Goal: Task Accomplishment & Management: Complete application form

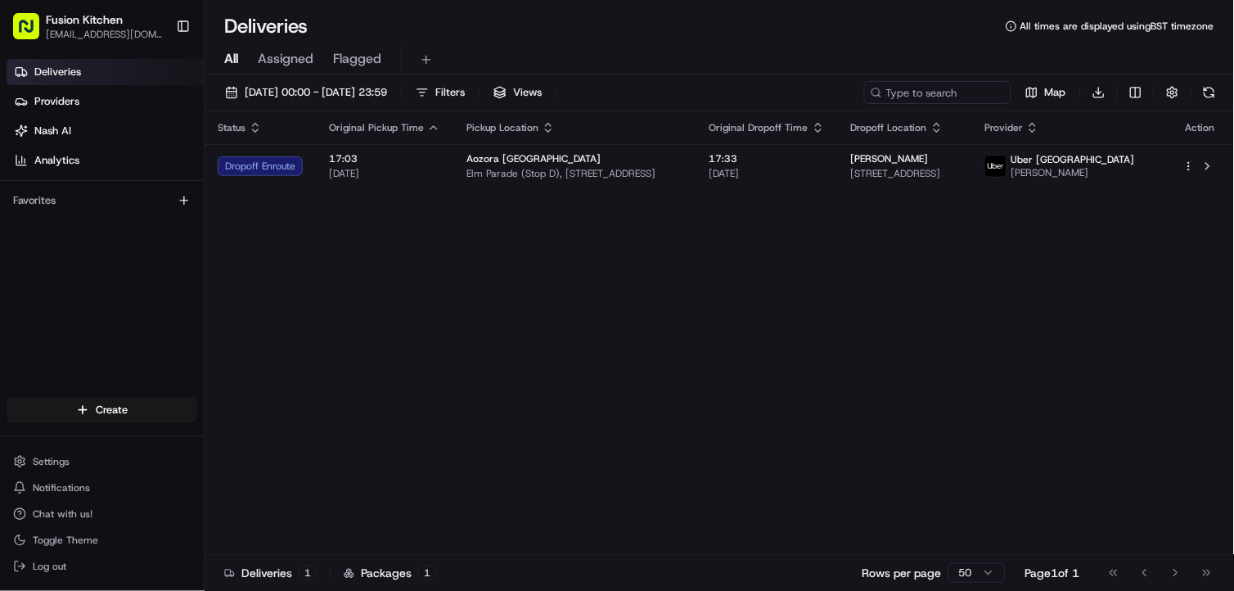
click at [697, 248] on div "Status Original Pickup Time Pickup Location Original Dropoff Time Dropoff Locat…" at bounding box center [718, 332] width 1026 height 443
drag, startPoint x: 65, startPoint y: 99, endPoint x: 75, endPoint y: 78, distance: 23.4
click at [65, 99] on span "Providers" at bounding box center [56, 101] width 45 height 15
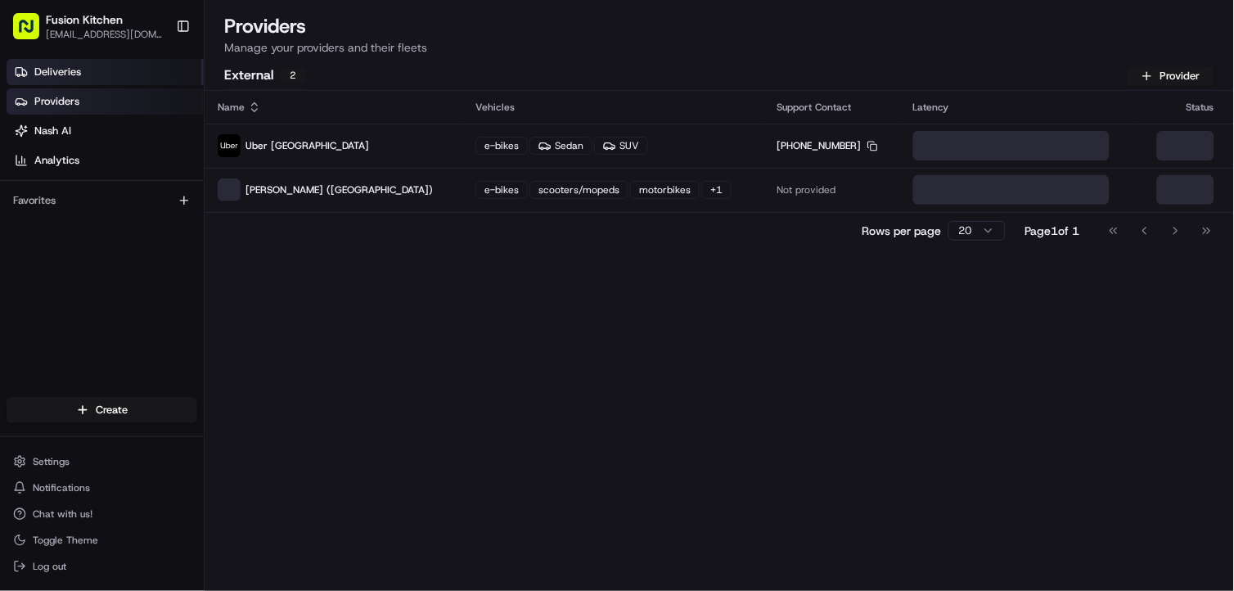
click at [84, 74] on link "Deliveries" at bounding box center [105, 72] width 197 height 26
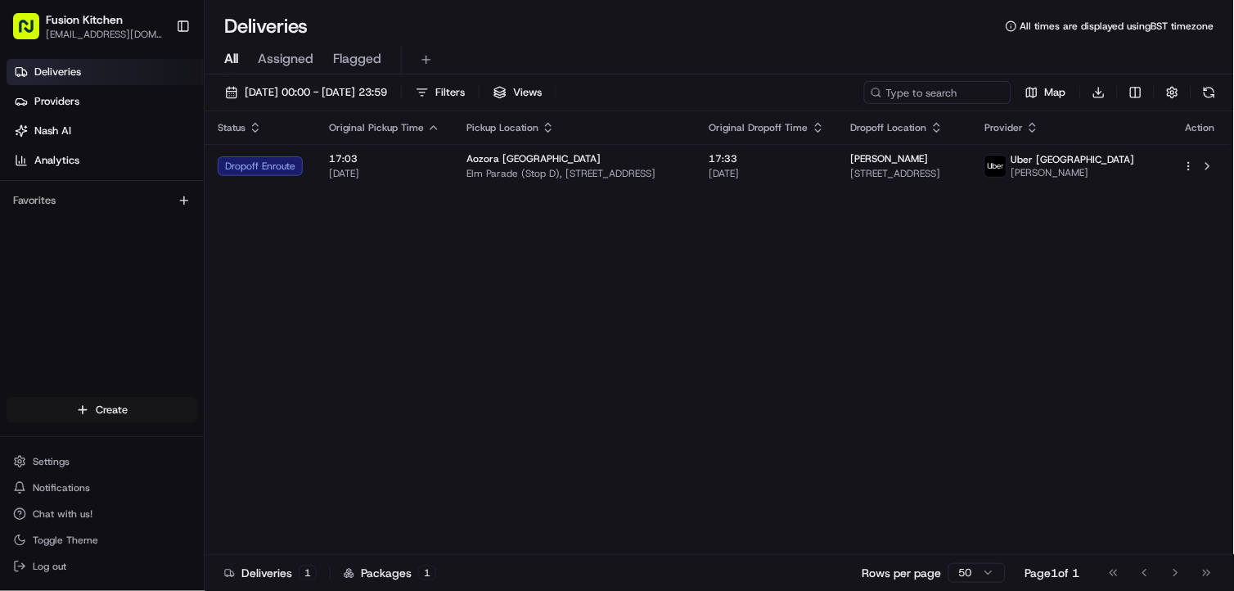
click at [127, 406] on html "Fusion Kitchen [EMAIL_ADDRESS][DOMAIN_NAME] Toggle Sidebar Deliveries Providers…" at bounding box center [617, 295] width 1234 height 591
click at [289, 448] on link "Delivery" at bounding box center [295, 440] width 182 height 29
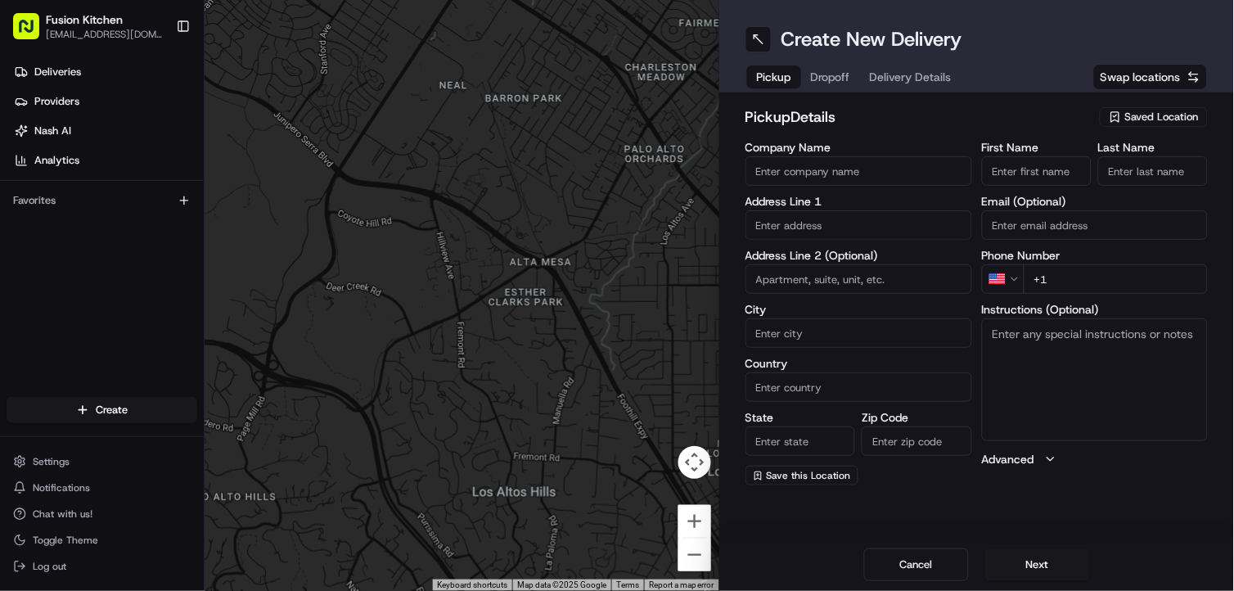
click at [816, 215] on input "text" at bounding box center [858, 224] width 227 height 29
paste input "[STREET_ADDRESS]."
click at [833, 263] on div "[STREET_ADDRESS]" at bounding box center [858, 259] width 218 height 25
type input "[STREET_ADDRESS]"
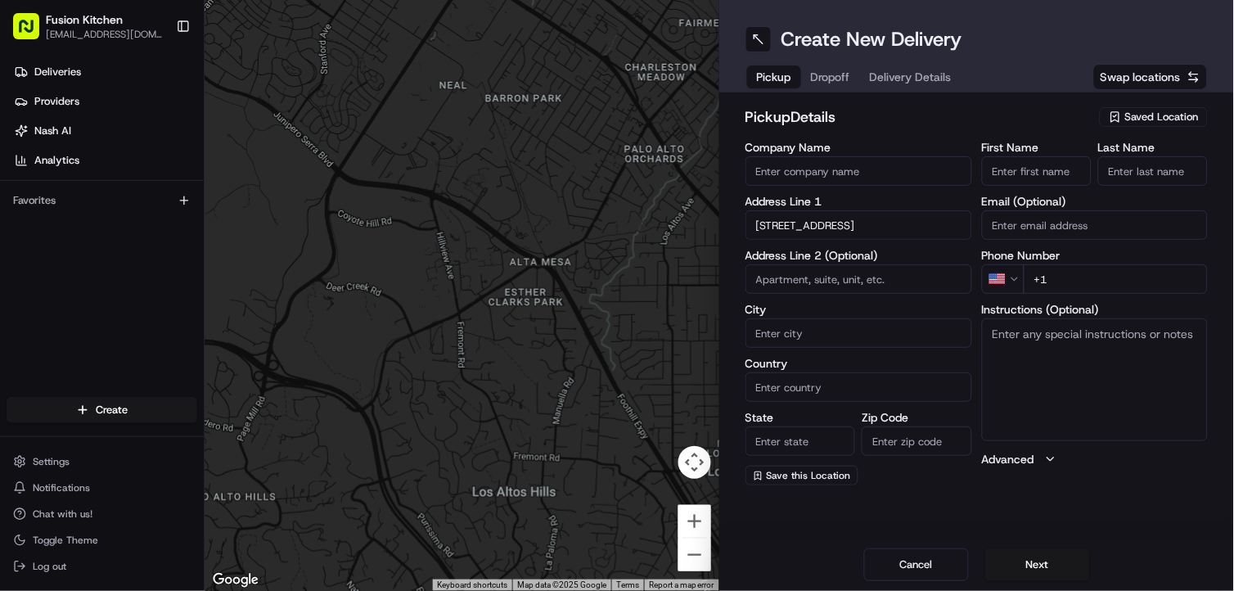
type input "Penicuik"
type input "[GEOGRAPHIC_DATA]"
type input "EH26 8HW"
type input "[STREET_ADDRESS]"
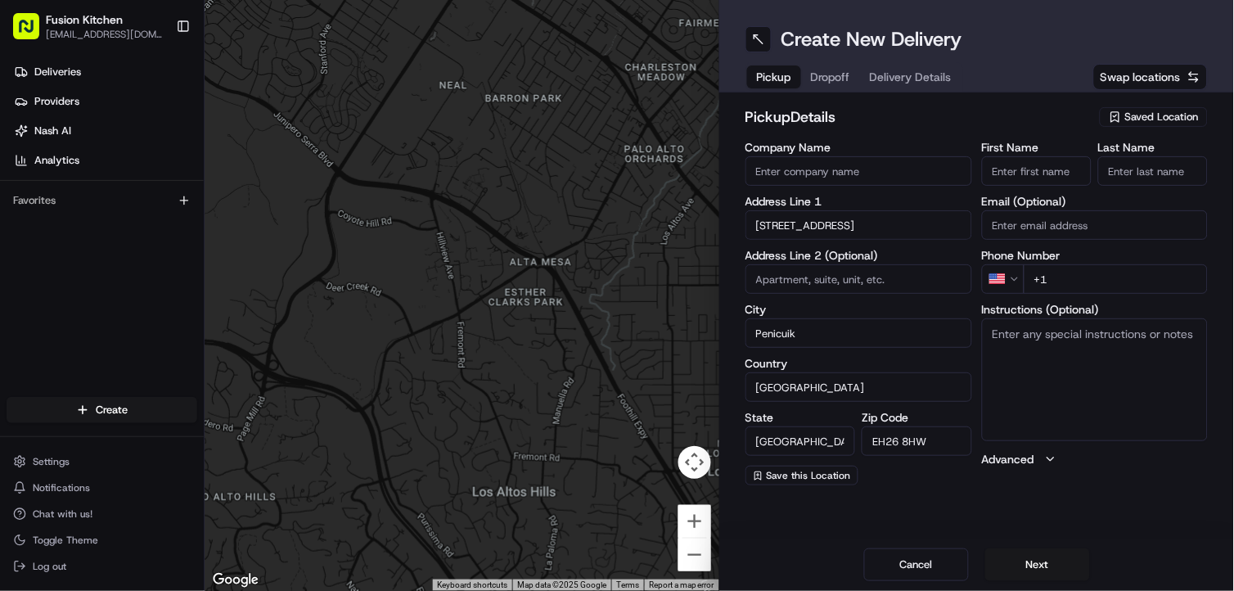
scroll to position [0, 0]
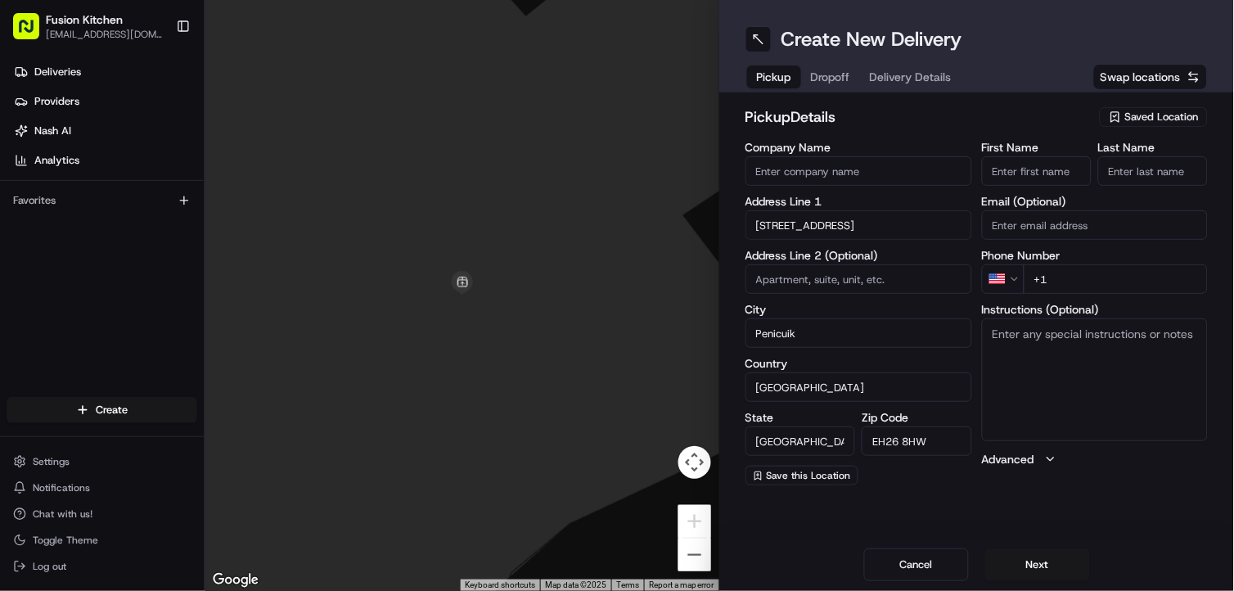
click at [1129, 394] on textarea "Instructions (Optional)" at bounding box center [1095, 379] width 227 height 123
paste textarea "[STREET_ADDRESS]."
type textarea "[STREET_ADDRESS]."
click at [995, 503] on div "Create New Delivery Pickup Dropoff Delivery Details Swap locations pickup Detai…" at bounding box center [976, 295] width 515 height 591
click at [1029, 169] on input "First Name" at bounding box center [1037, 170] width 110 height 29
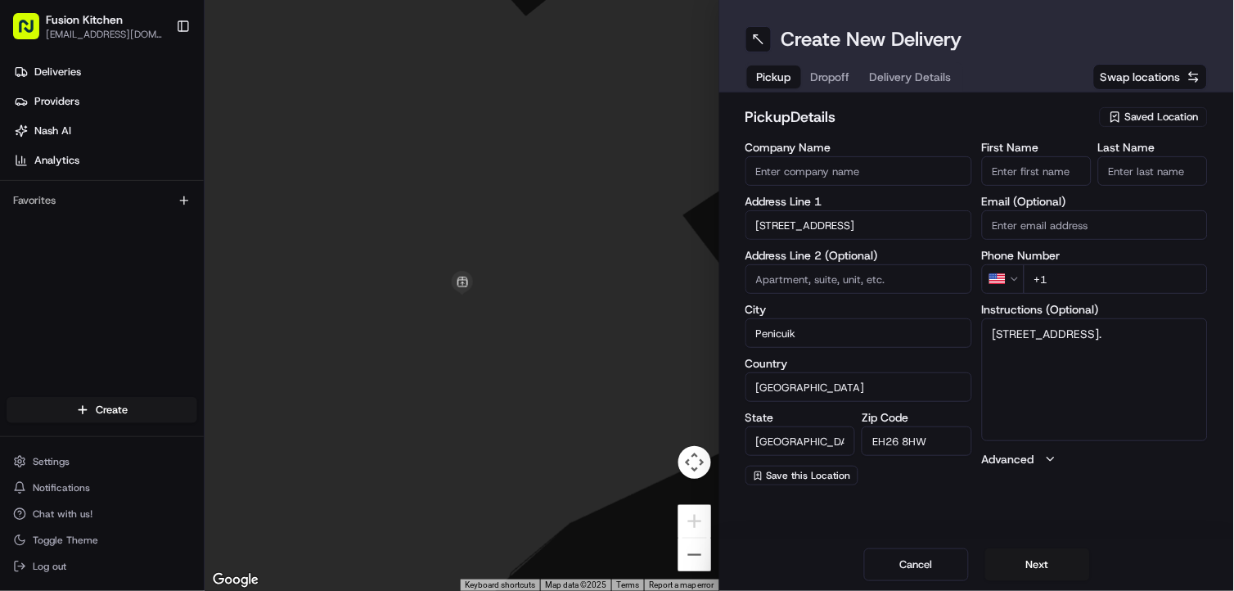
paste input "[PERSON_NAME] Kunnaplassery [PERSON_NAME]"
click at [1037, 169] on input "[PERSON_NAME] Kunnaplassery [PERSON_NAME]" at bounding box center [1037, 170] width 110 height 29
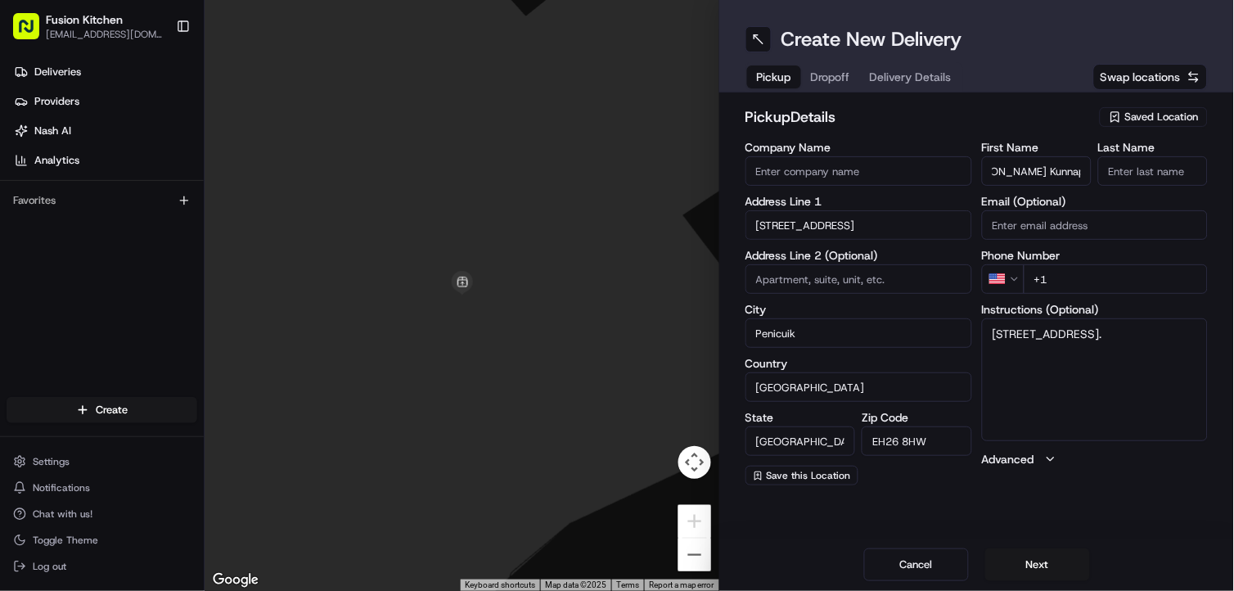
type input "[PERSON_NAME] Kunnaplassery"
click at [1110, 169] on input "Last Name" at bounding box center [1153, 170] width 110 height 29
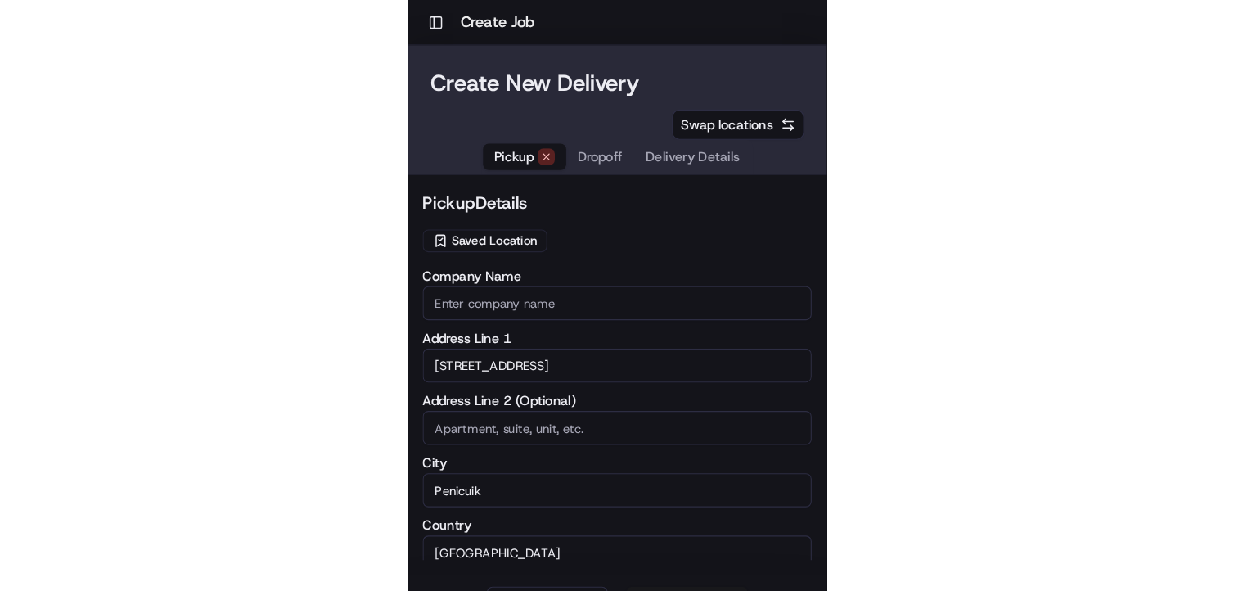
scroll to position [0, 0]
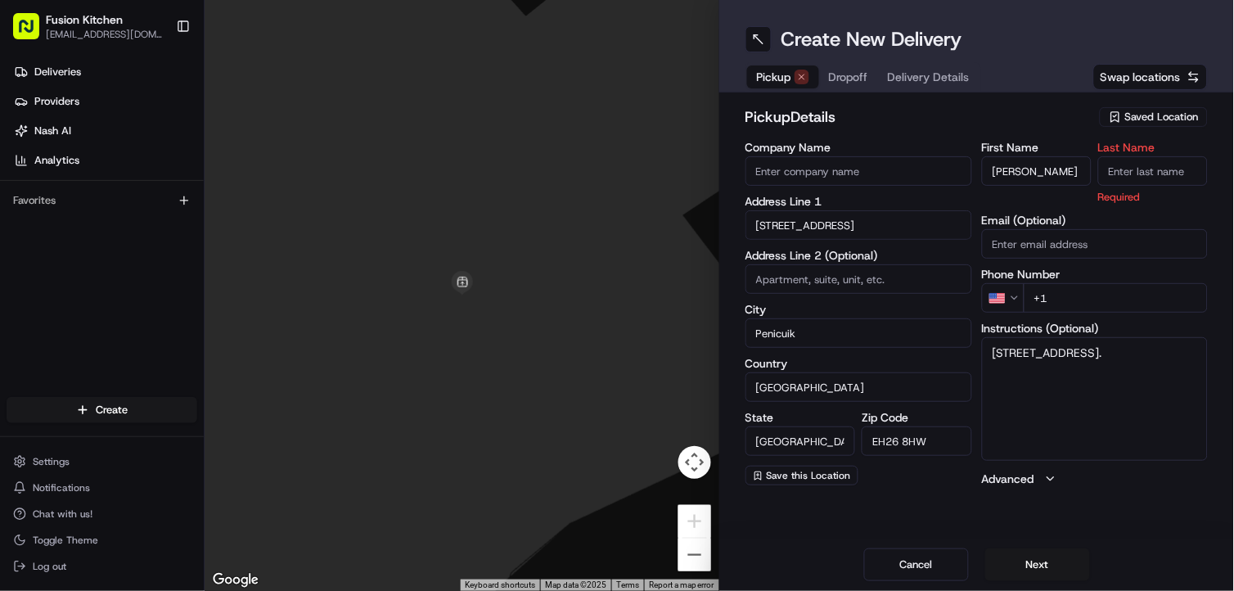
click at [1124, 166] on input "Last Name" at bounding box center [1153, 170] width 110 height 29
paste input "[PERSON_NAME]"
type input "[PERSON_NAME]"
click at [979, 133] on div "pickup Details Saved Location" at bounding box center [976, 120] width 462 height 29
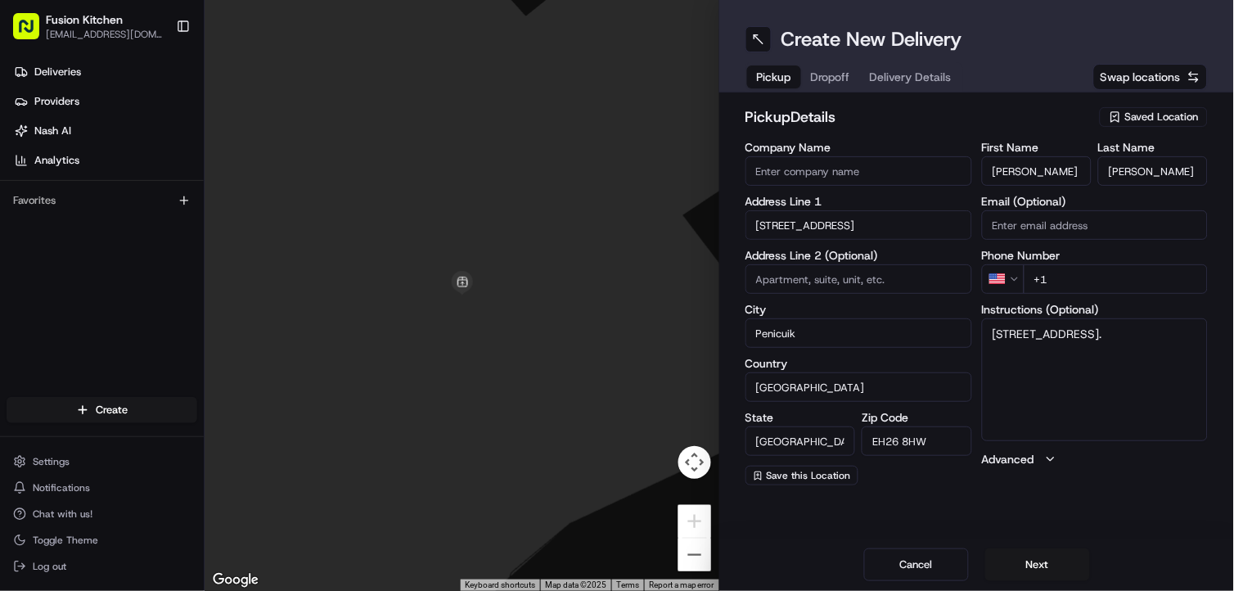
click at [853, 173] on input "Company Name" at bounding box center [858, 170] width 227 height 29
paste input "Mumbai Metro Bar"
type input "Mumbai Metro Bar"
click at [889, 140] on div "pickup Details Saved Location Company Name Mumbai Metro Bar Address Line [GEOGR…" at bounding box center [976, 296] width 462 height 380
click at [1004, 281] on html "Fusion Kitchen [EMAIL_ADDRESS][DOMAIN_NAME] Toggle Sidebar Deliveries Providers…" at bounding box center [617, 295] width 1234 height 591
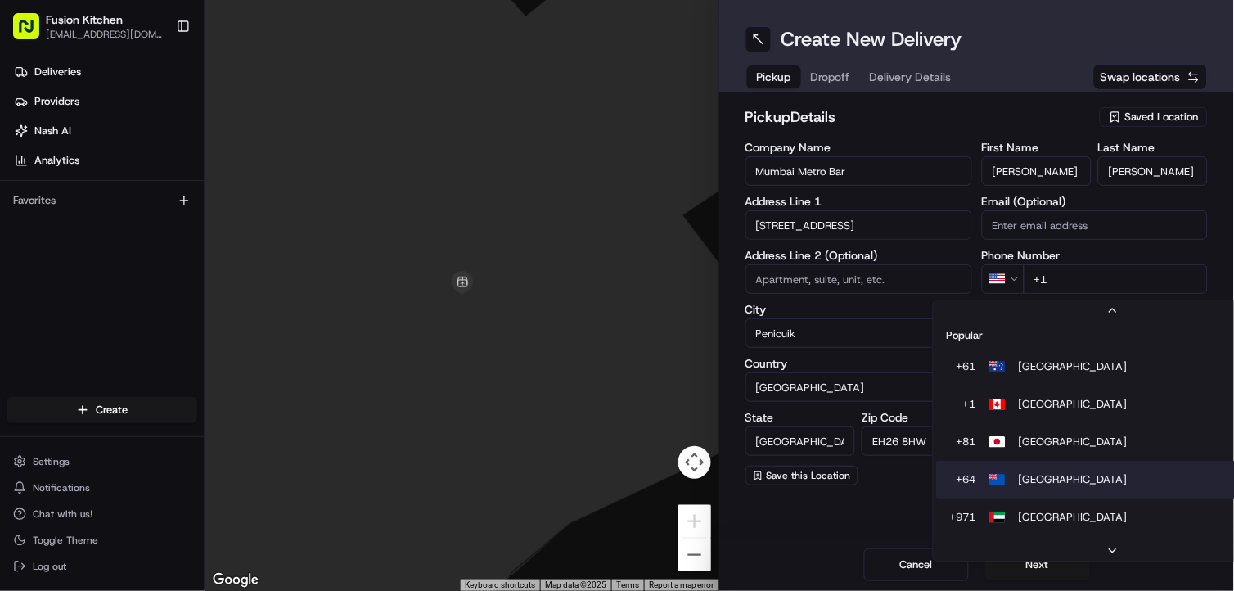
scroll to position [51, 0]
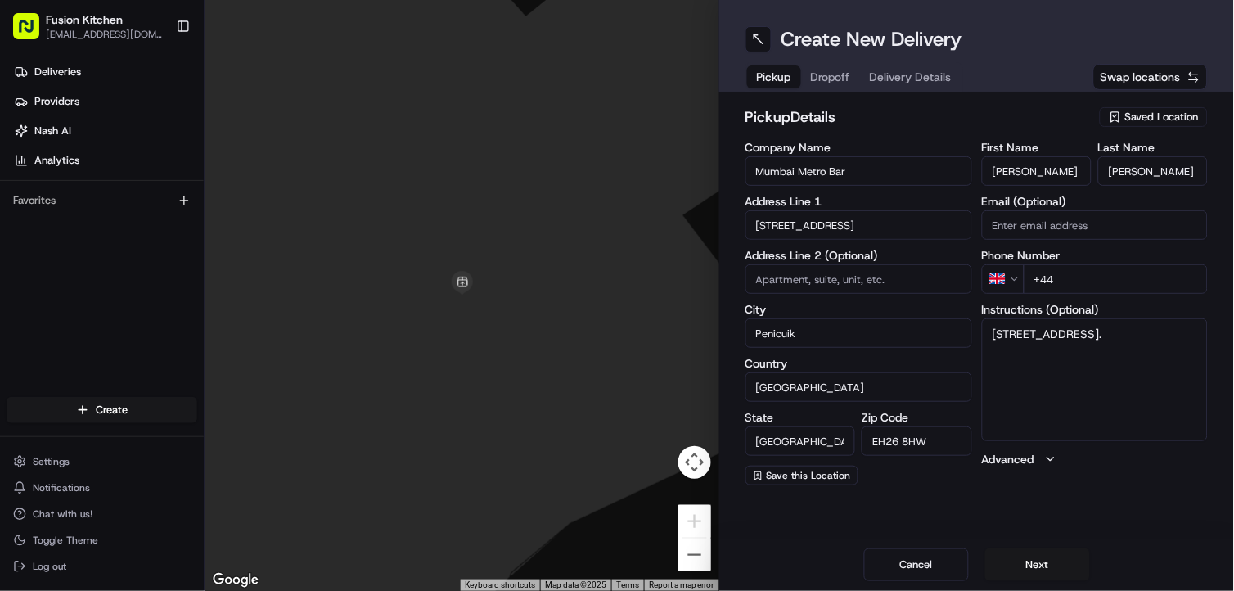
click at [1086, 276] on input "+44" at bounding box center [1115, 278] width 185 height 29
paste input "1968 620556"
type input "[PHONE_NUMBER]"
click at [1091, 357] on textarea "[STREET_ADDRESS]." at bounding box center [1095, 379] width 227 height 123
paste textarea "1968620556"
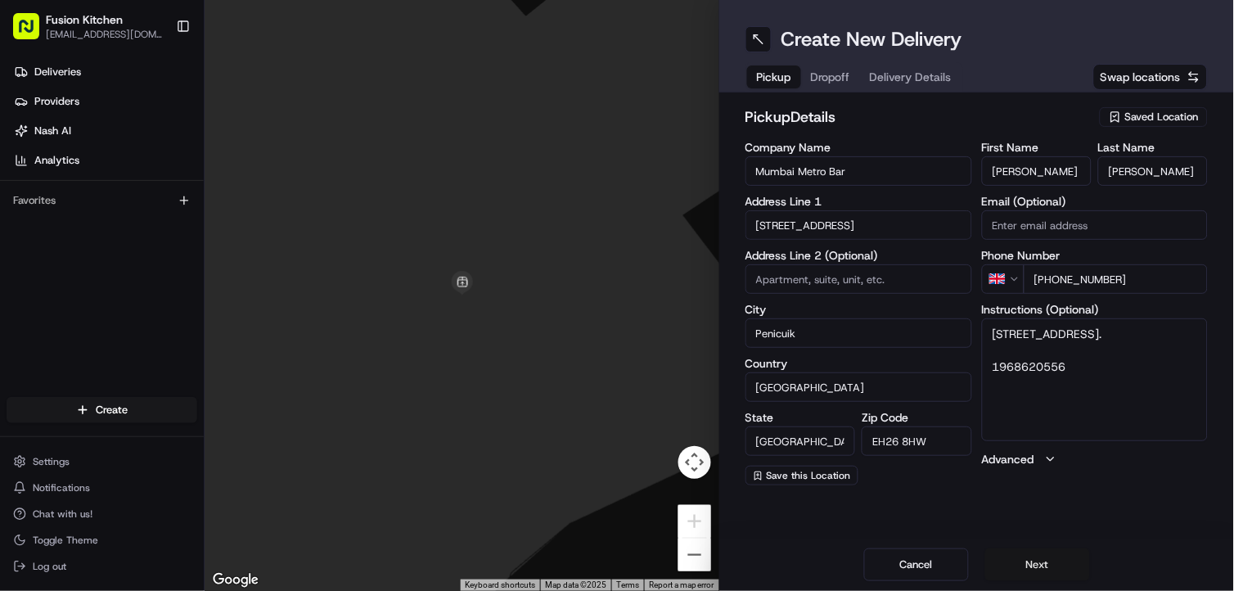
type textarea "[STREET_ADDRESS]. 1968620556"
click at [1040, 557] on button "Next" at bounding box center [1037, 564] width 105 height 33
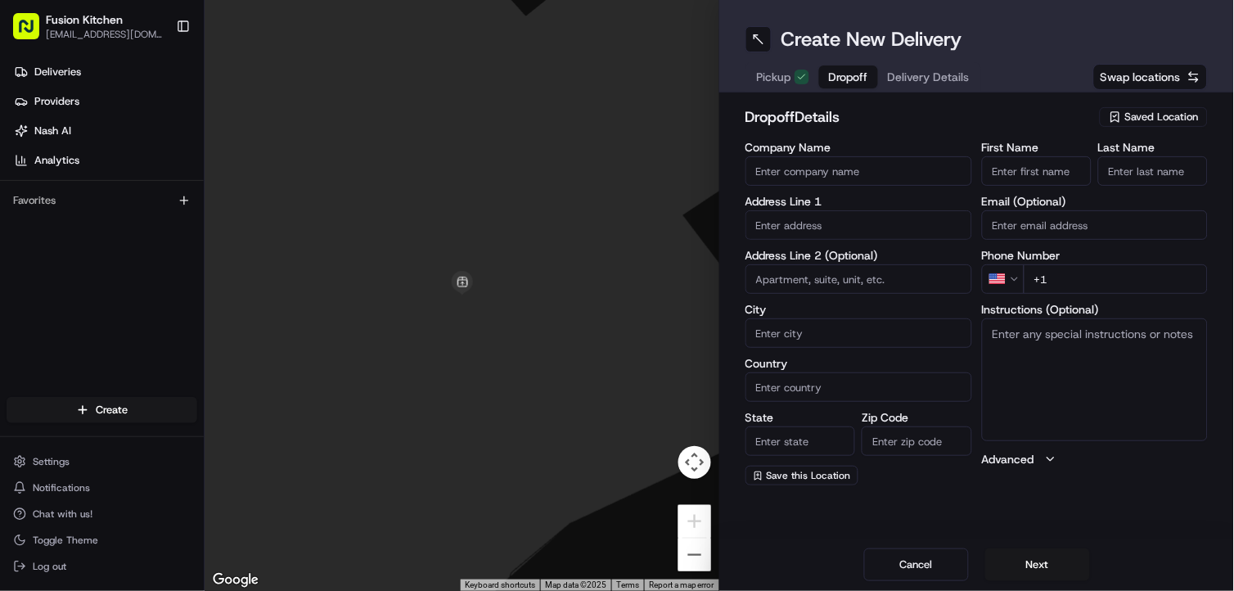
click at [853, 233] on input "text" at bounding box center [858, 224] width 227 height 29
paste input "[STREET_ADDRESS]"
click at [892, 262] on div "[STREET_ADDRESS]" at bounding box center [858, 259] width 218 height 25
type input "[STREET_ADDRESS]"
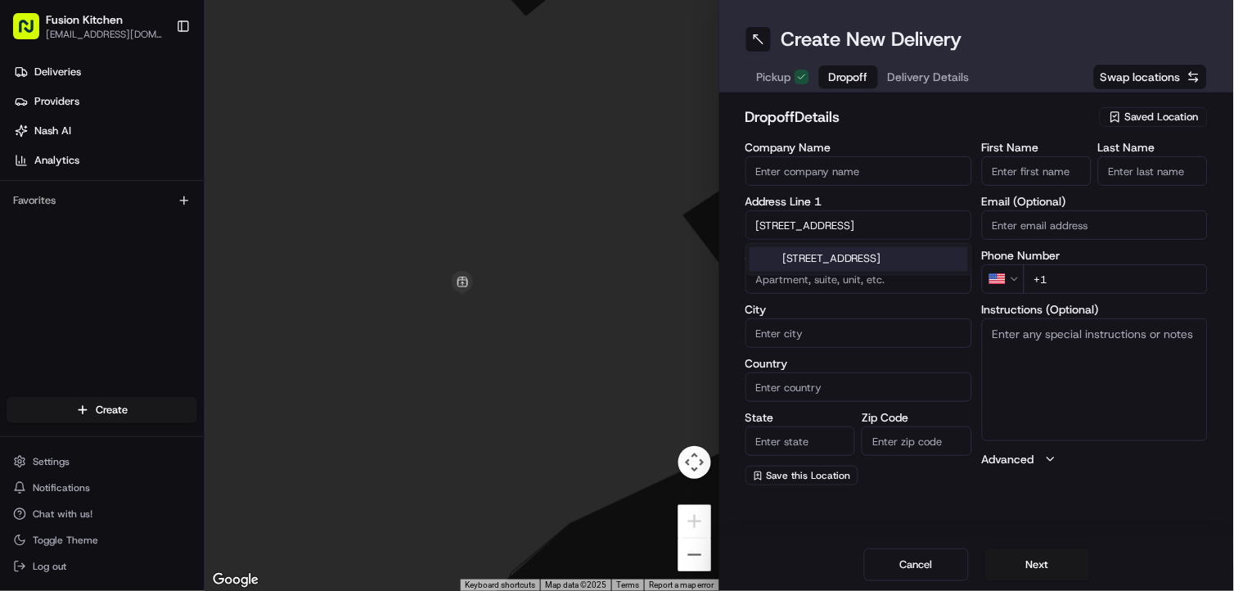
type input "Penicuik"
type input "[GEOGRAPHIC_DATA]"
type input "EH26 0RX"
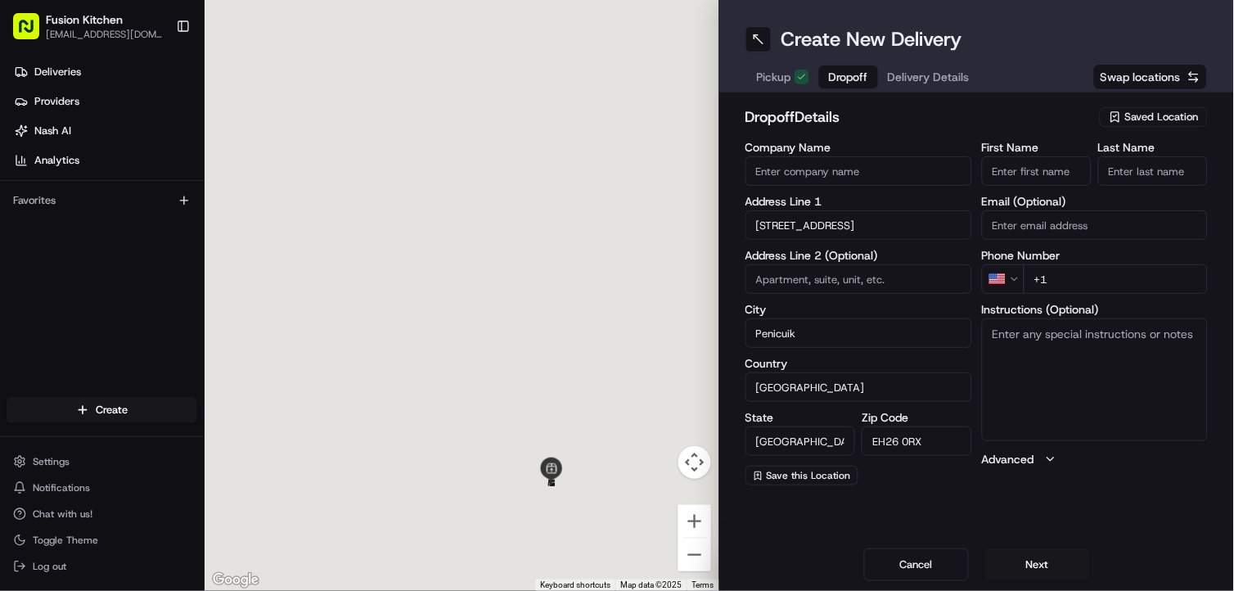
type input "[STREET_ADDRESS]"
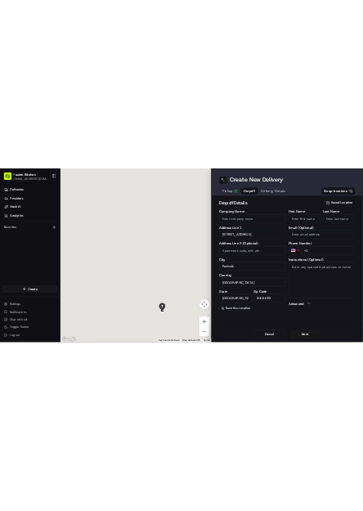
scroll to position [0, 0]
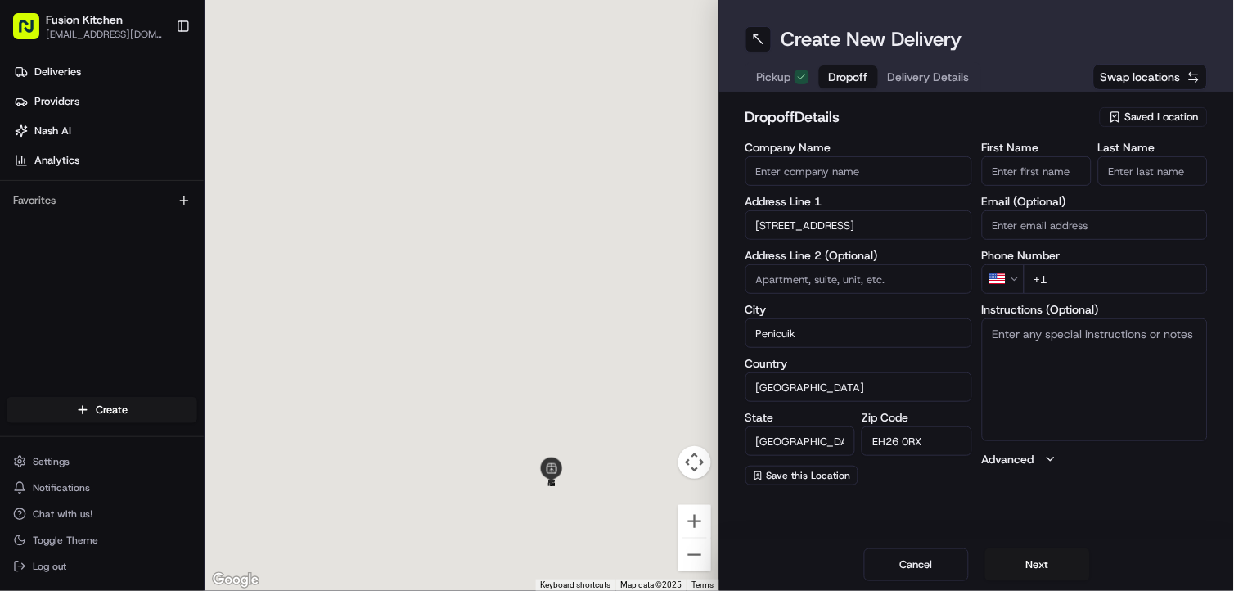
click at [1119, 368] on textarea "Instructions (Optional)" at bounding box center [1095, 379] width 227 height 123
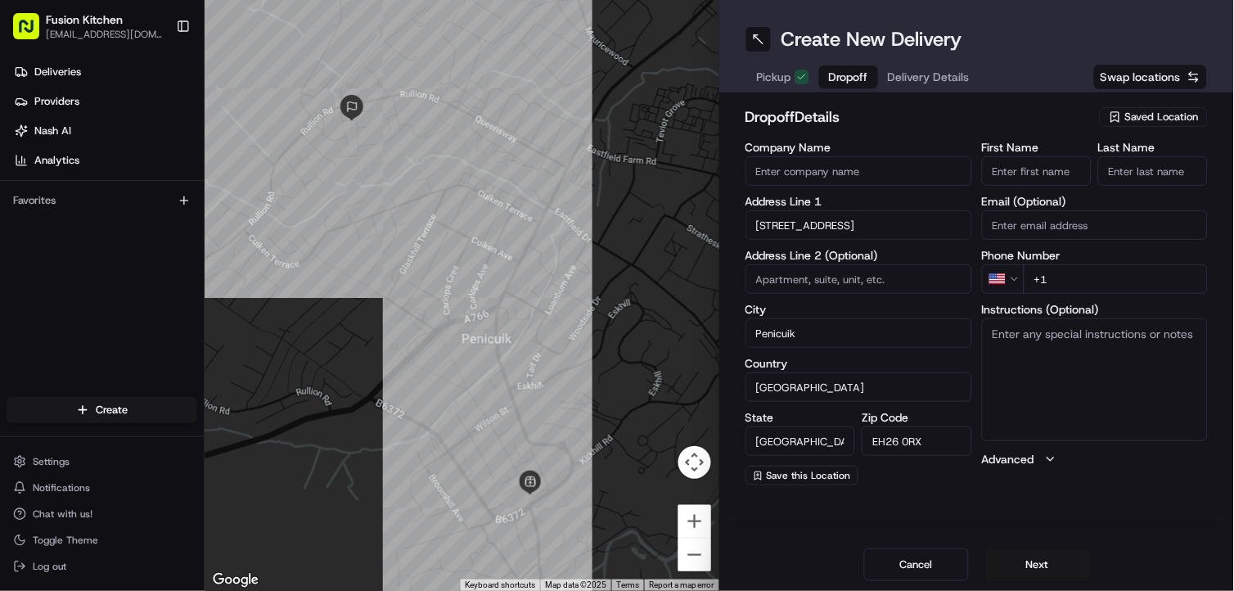
paste textarea "[STREET_ADDRESS]"
click at [1140, 357] on textarea "[STREET_ADDRESS]" at bounding box center [1095, 379] width 227 height 123
click at [1129, 352] on textarea "[STREET_ADDRESS]" at bounding box center [1095, 379] width 227 height 123
paste textarea "7780032442"
type textarea "[STREET_ADDRESS] 07780032442"
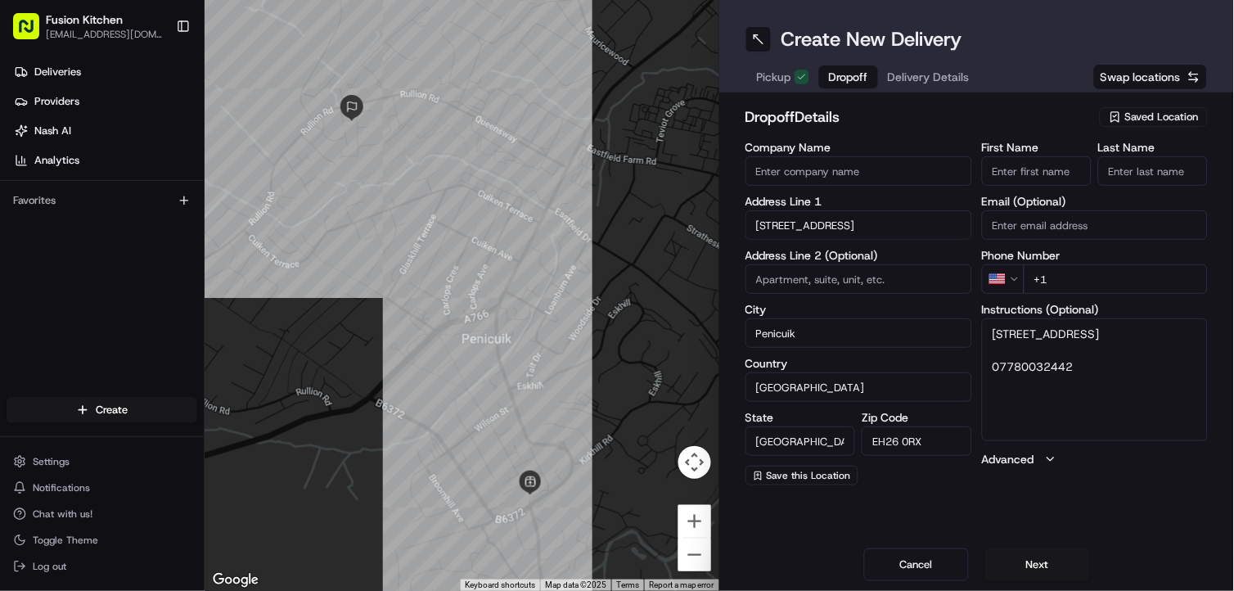
click at [870, 162] on input "Company Name" at bounding box center [858, 170] width 227 height 29
paste input "[PERSON_NAME]"
type input "[PERSON_NAME]"
click at [1037, 178] on input "First Name" at bounding box center [1037, 170] width 110 height 29
paste input "[PERSON_NAME]"
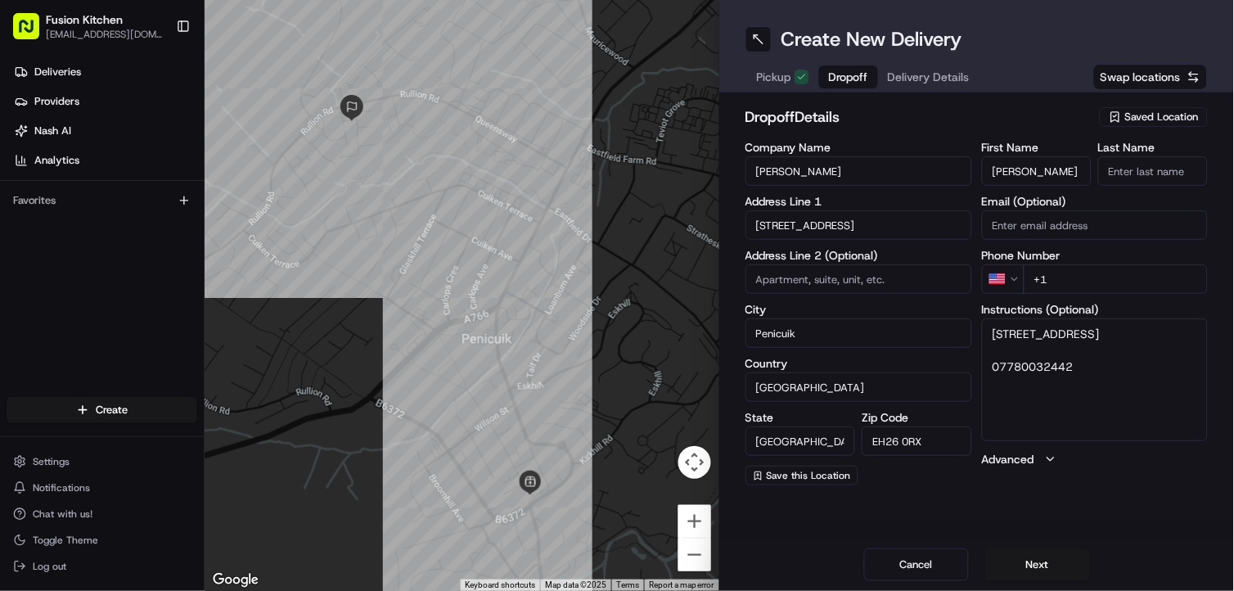
click at [1043, 176] on input "[PERSON_NAME]" at bounding box center [1037, 170] width 110 height 29
type input "[PERSON_NAME]"
click at [1117, 169] on input "Last Name" at bounding box center [1153, 170] width 110 height 29
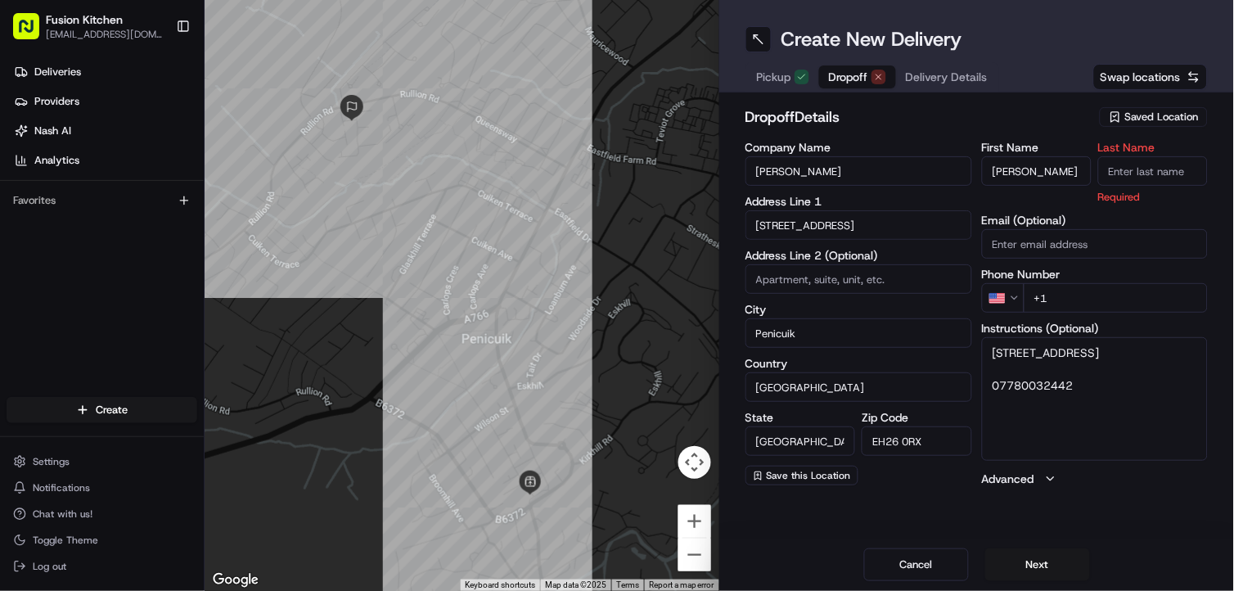
click at [1163, 174] on input "Last Name" at bounding box center [1153, 170] width 110 height 29
paste input "[PERSON_NAME]"
type input "[PERSON_NAME]"
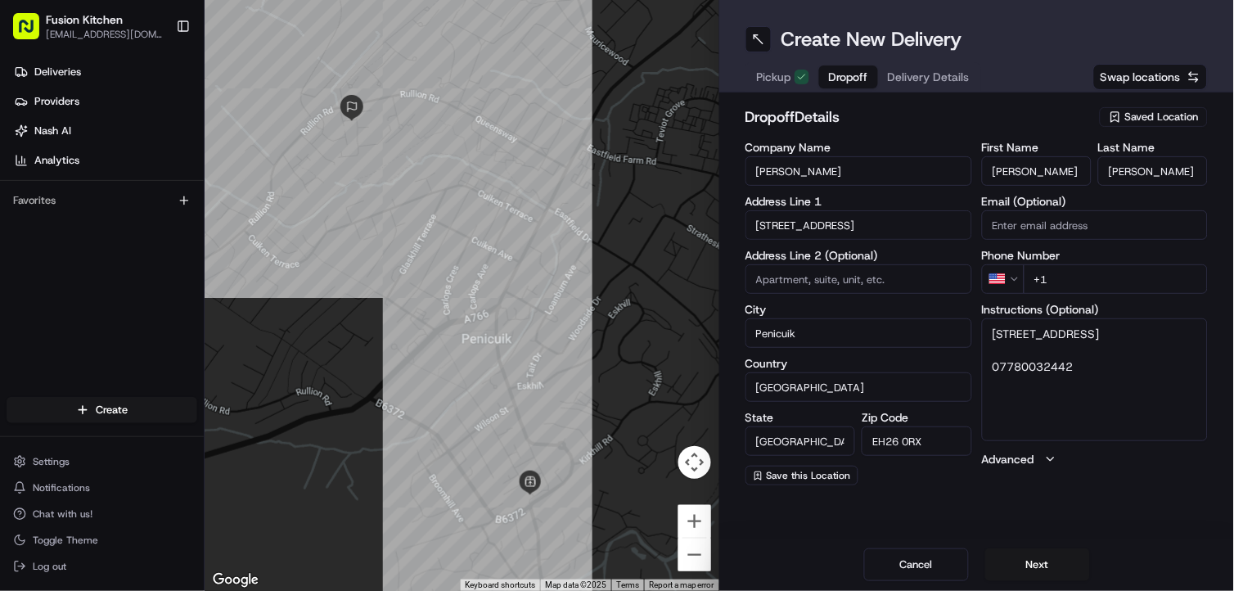
click at [961, 118] on h2 "dropoff Details" at bounding box center [917, 117] width 344 height 23
click at [1009, 270] on html "Fusion Kitchen [EMAIL_ADDRESS][DOMAIN_NAME] Toggle Sidebar Deliveries Providers…" at bounding box center [617, 295] width 1234 height 591
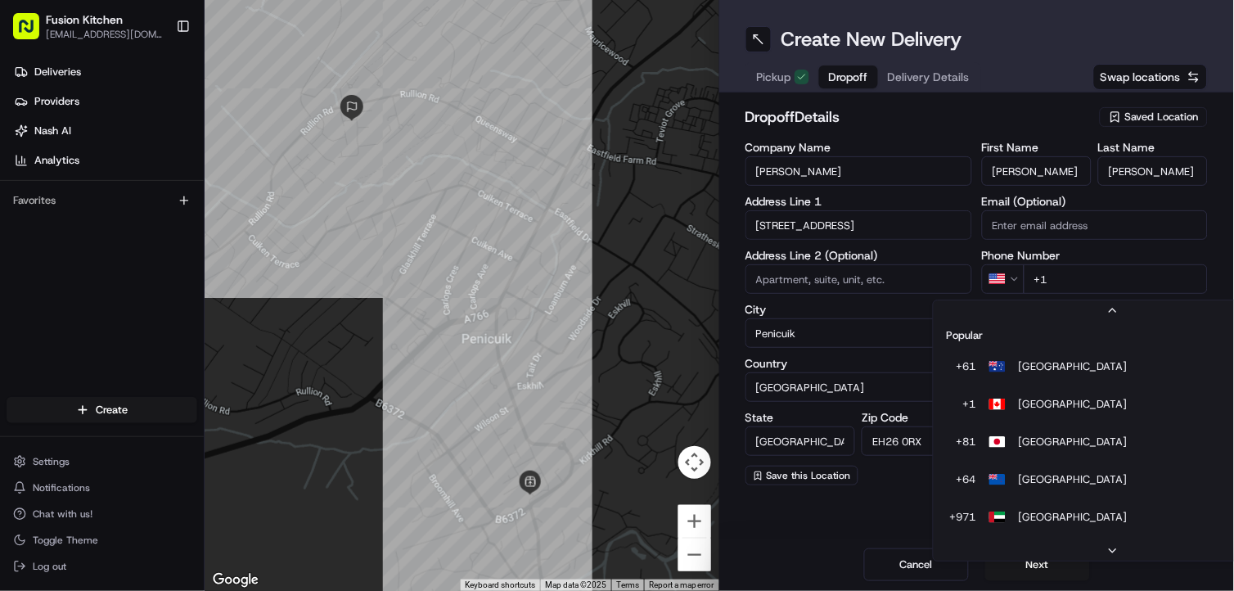
scroll to position [70, 0]
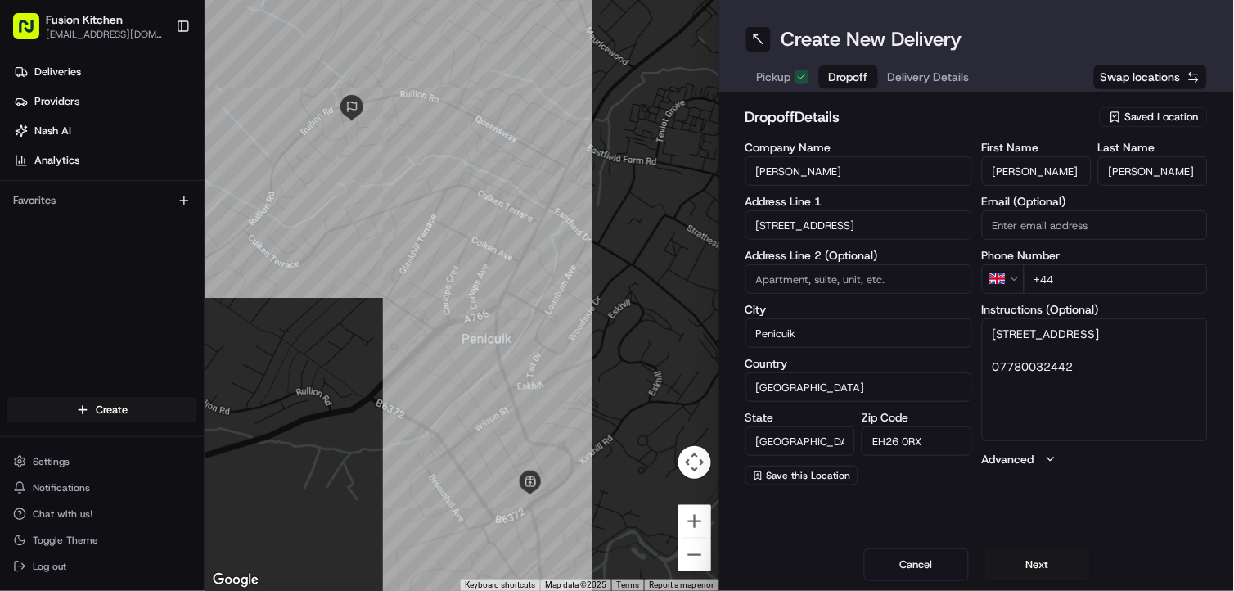
click at [1090, 271] on input "+44" at bounding box center [1115, 278] width 185 height 29
paste input "7780 032442"
type input "[PHONE_NUMBER]"
click at [972, 294] on div "Company Name [PERSON_NAME] Address Line 1 4 Rullion Green Grove Address Line 2 …" at bounding box center [976, 314] width 462 height 344
click at [1036, 556] on button "Next" at bounding box center [1037, 564] width 105 height 33
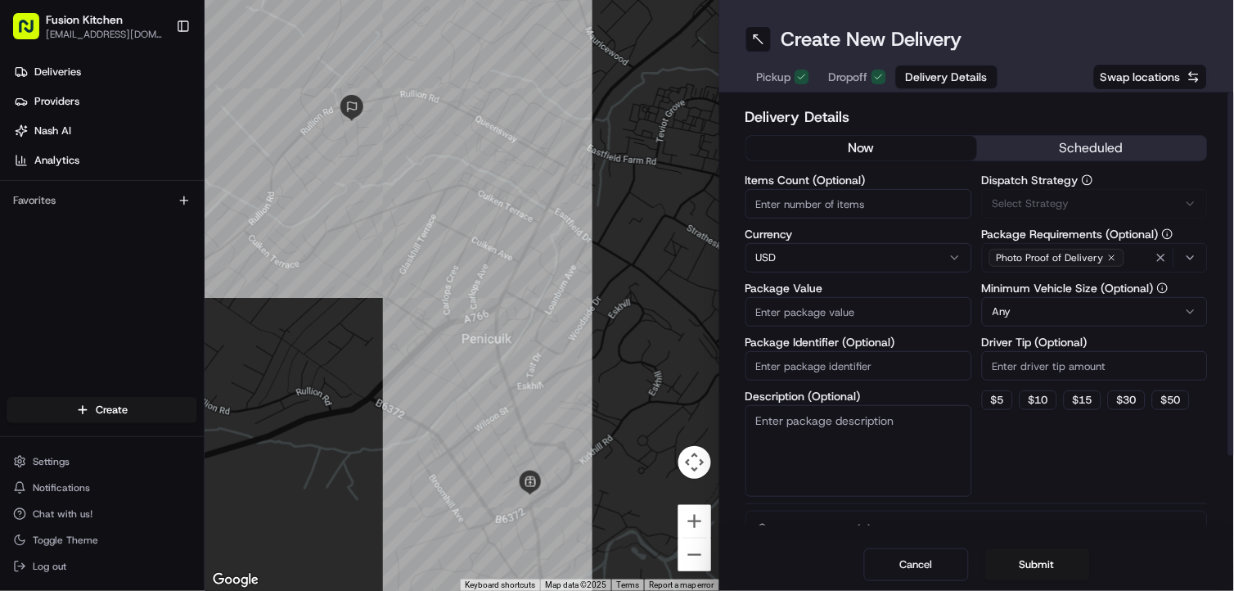
click at [821, 254] on html "Fusion Kitchen [EMAIL_ADDRESS][DOMAIN_NAME] Toggle Sidebar Deliveries Providers…" at bounding box center [617, 295] width 1234 height 591
click at [852, 313] on input "Package Value" at bounding box center [858, 311] width 227 height 29
paste input "22.33"
type input "22.33"
click at [1039, 447] on div "Dispatch Strategy Via Automation Package Requirements (Optional) Photo Proof of…" at bounding box center [1095, 335] width 227 height 322
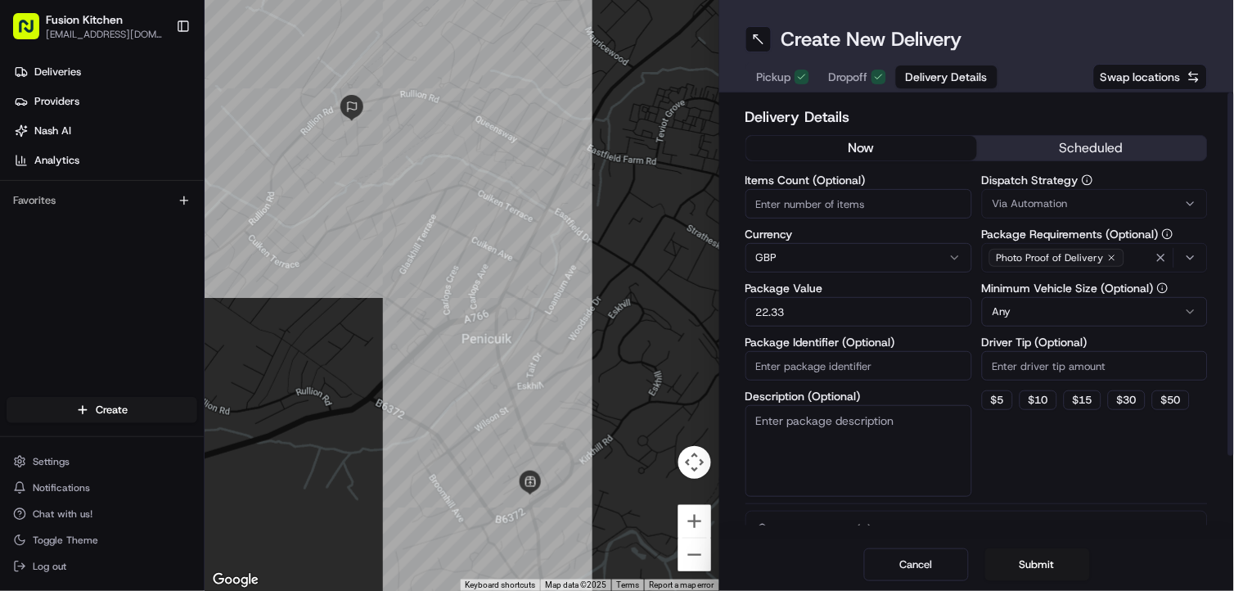
scroll to position [95, 0]
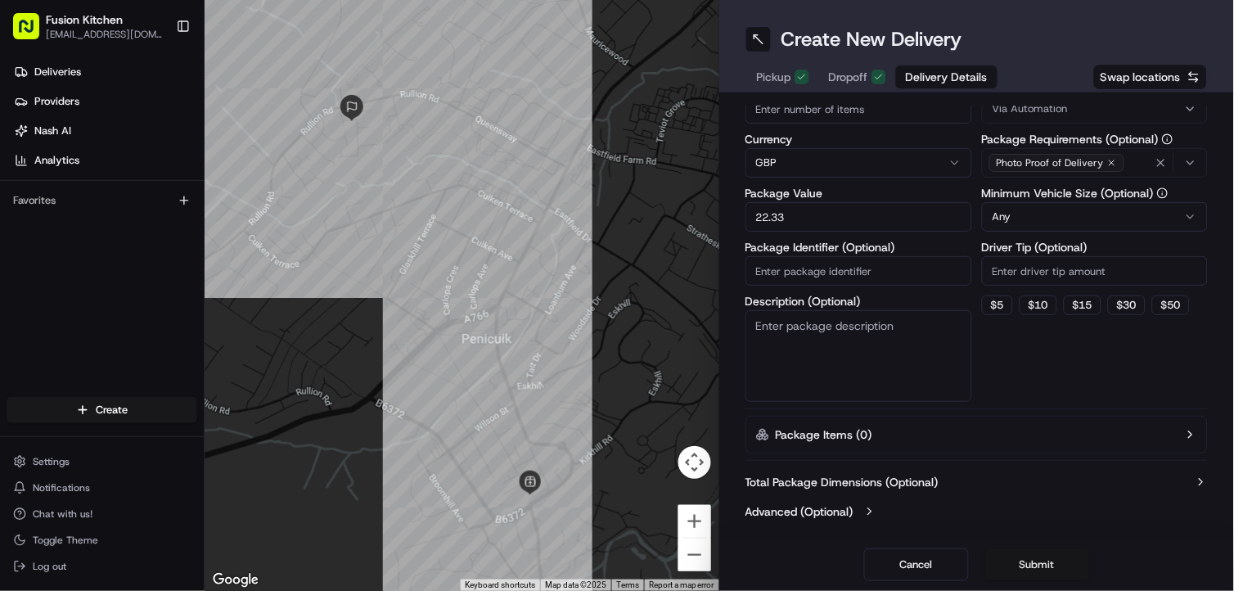
click at [1059, 566] on button "Submit" at bounding box center [1037, 564] width 105 height 33
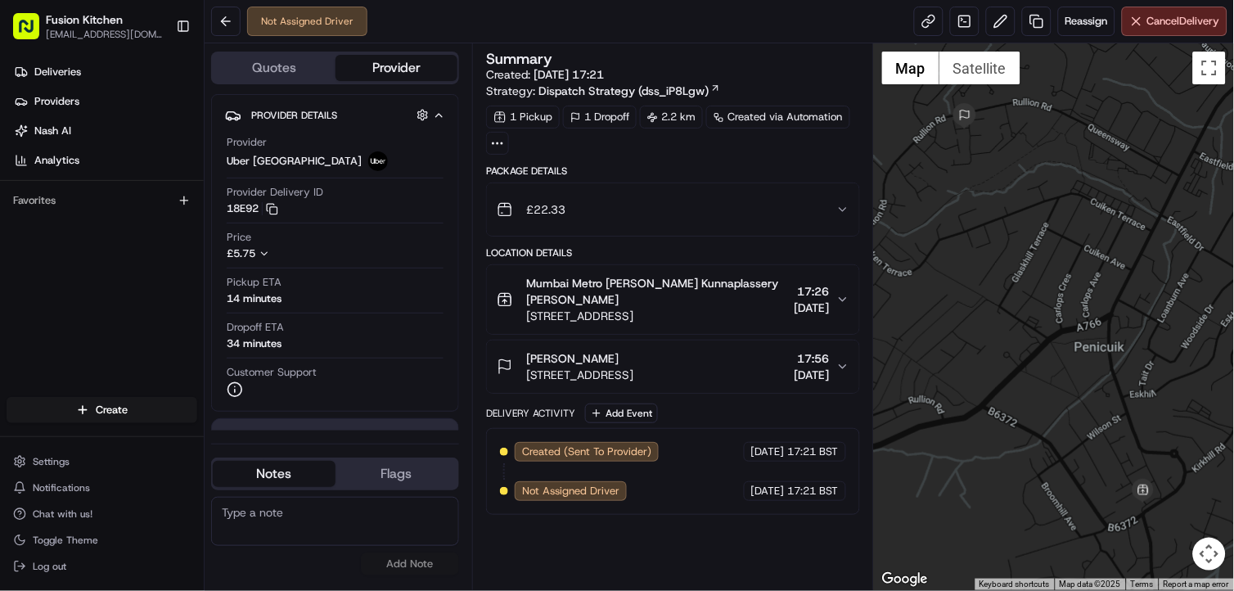
click at [633, 371] on span "[STREET_ADDRESS]" at bounding box center [579, 374] width 107 height 16
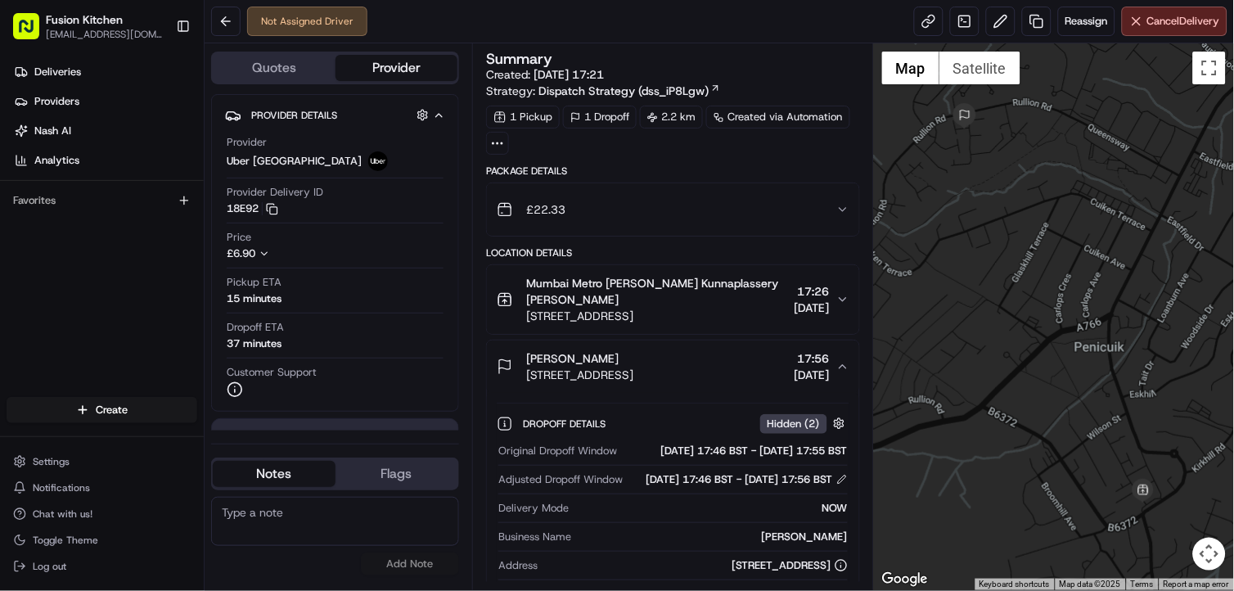
click at [633, 360] on div "[PERSON_NAME]" at bounding box center [579, 358] width 107 height 16
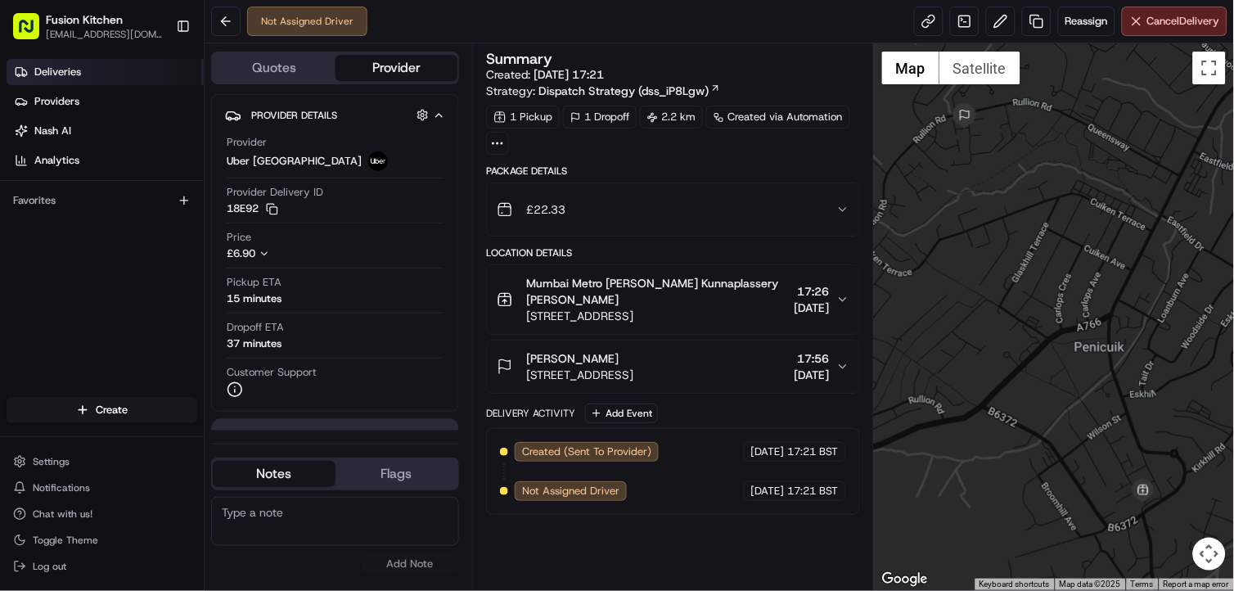
click at [74, 72] on span "Deliveries" at bounding box center [57, 72] width 47 height 15
